Goal: Find specific page/section: Find specific page/section

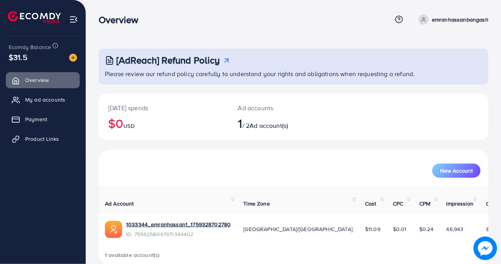
click at [171, 151] on div "New Account" at bounding box center [293, 168] width 389 height 36
click at [48, 141] on span "Product Links" at bounding box center [44, 139] width 34 height 8
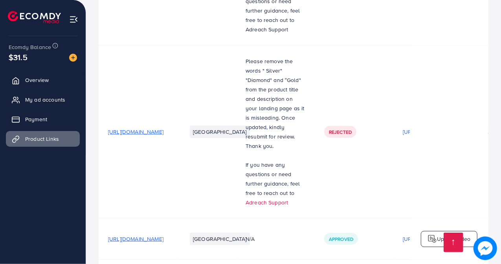
scroll to position [384, 0]
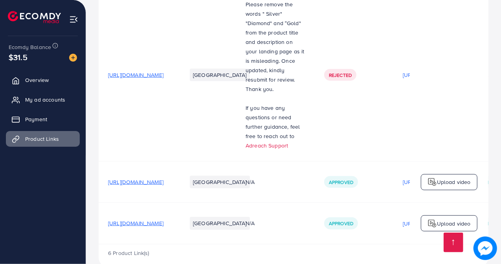
click at [165, 10] on td "[URL][DOMAIN_NAME]" at bounding box center [138, 75] width 79 height 173
click at [47, 76] on span "Overview" at bounding box center [39, 80] width 24 height 8
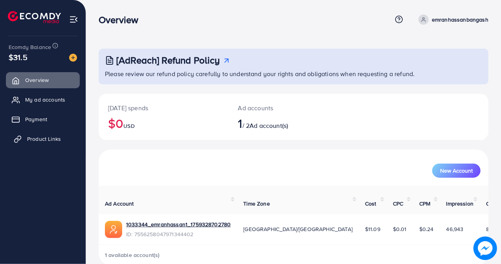
click at [49, 131] on link "Product Links" at bounding box center [43, 139] width 74 height 16
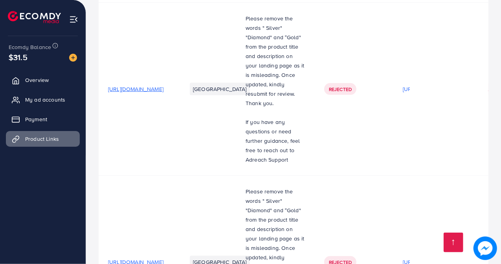
scroll to position [384, 0]
